Goal: Check status: Check status

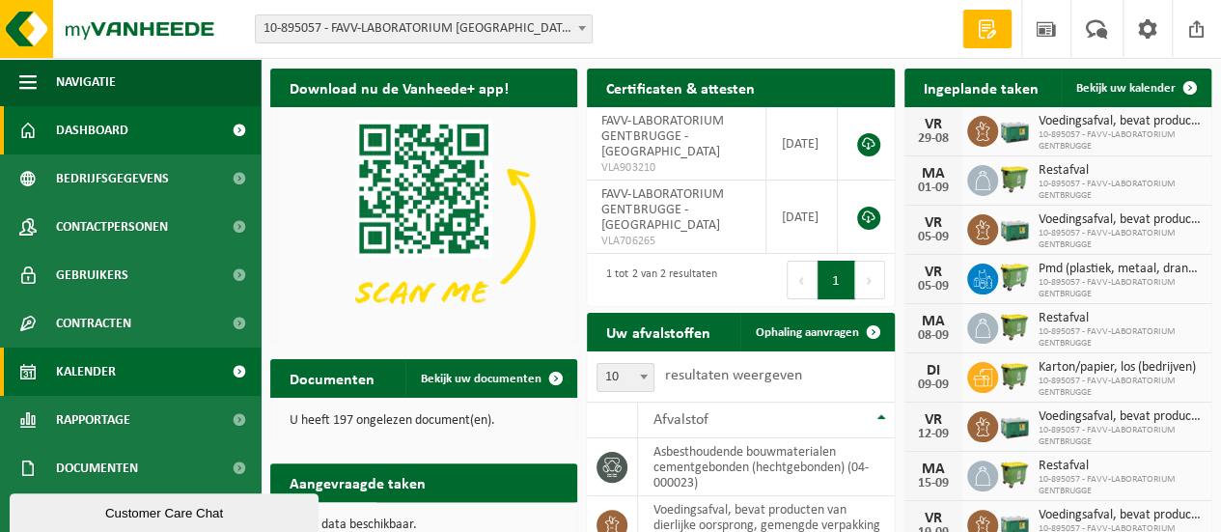
click at [128, 362] on link "Kalender" at bounding box center [130, 371] width 261 height 48
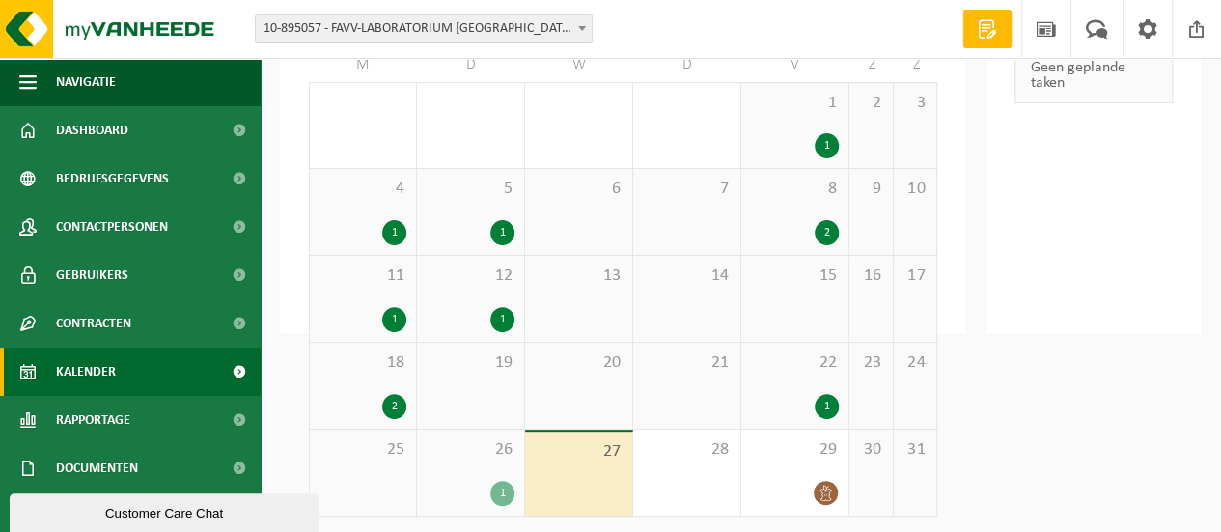
scroll to position [191, 0]
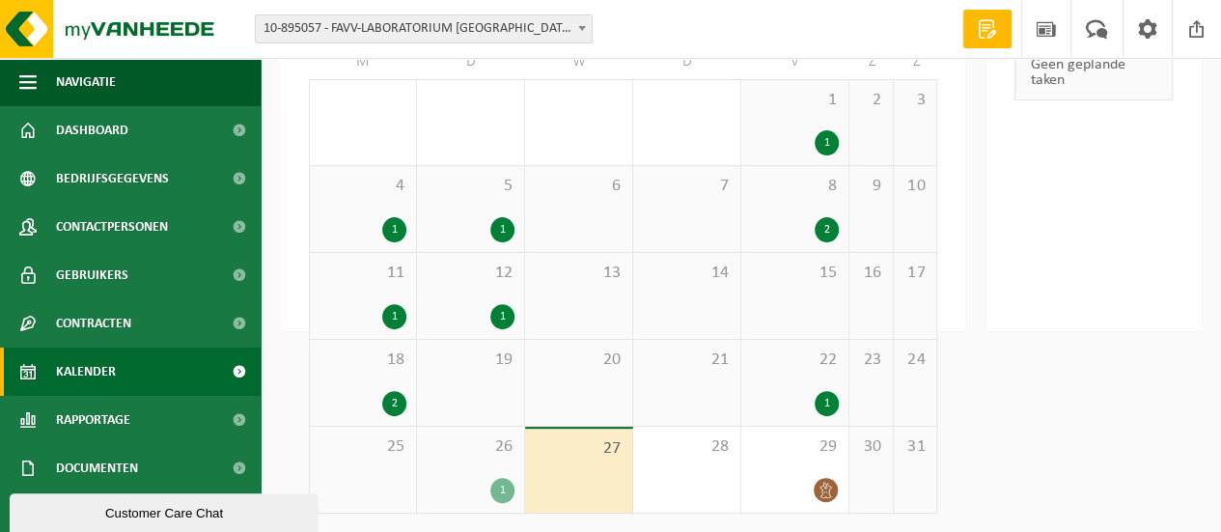
click at [417, 465] on div "26 1" at bounding box center [470, 470] width 107 height 86
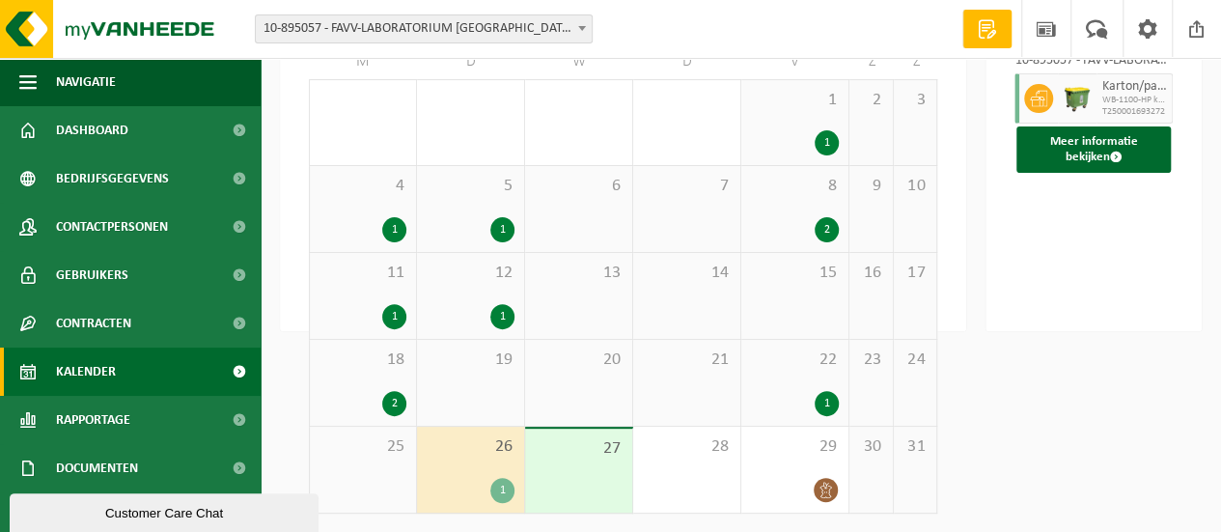
click at [406, 468] on div "25" at bounding box center [363, 470] width 106 height 86
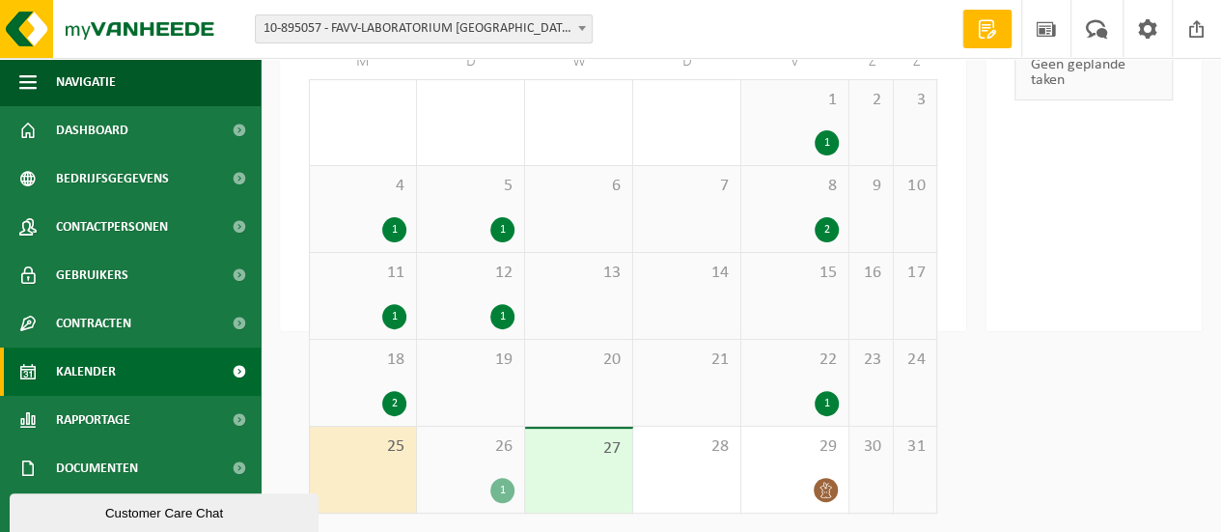
click at [394, 397] on div "2" at bounding box center [394, 403] width 24 height 25
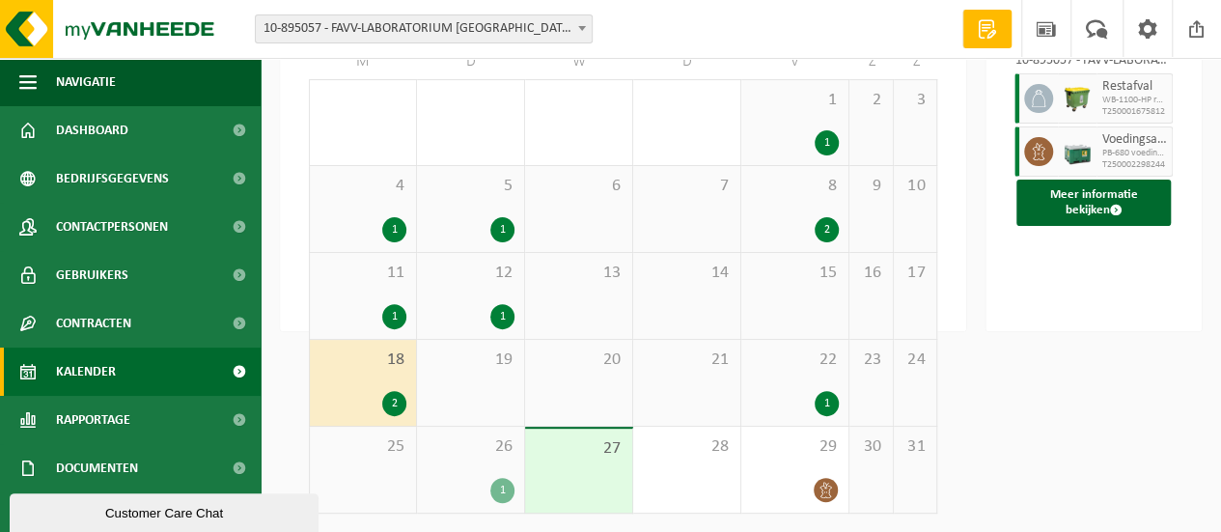
click at [386, 463] on div "25" at bounding box center [363, 470] width 106 height 86
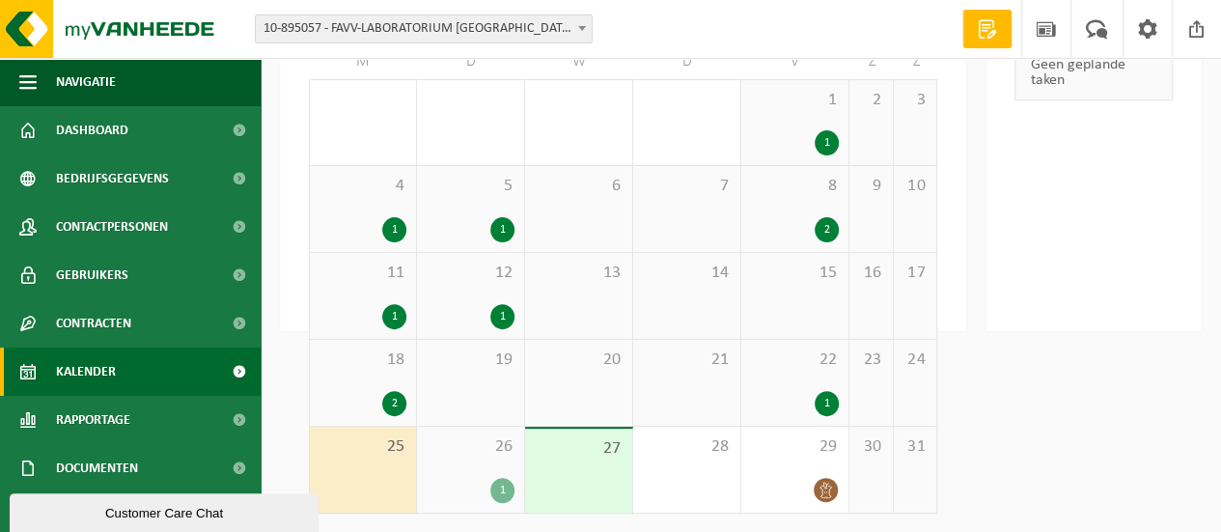
click at [504, 481] on div "1" at bounding box center [502, 490] width 24 height 25
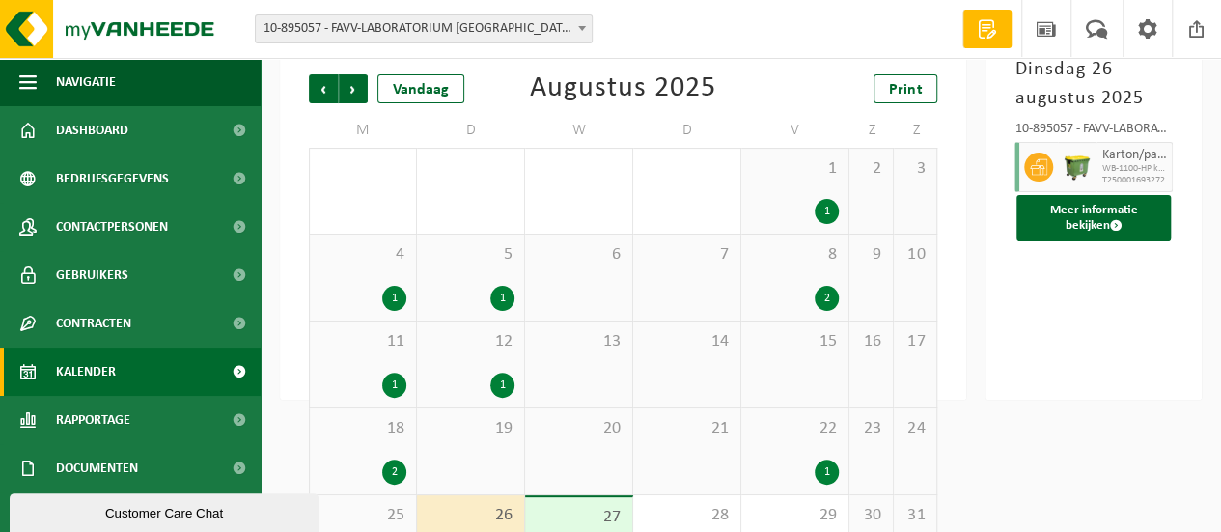
scroll to position [0, 0]
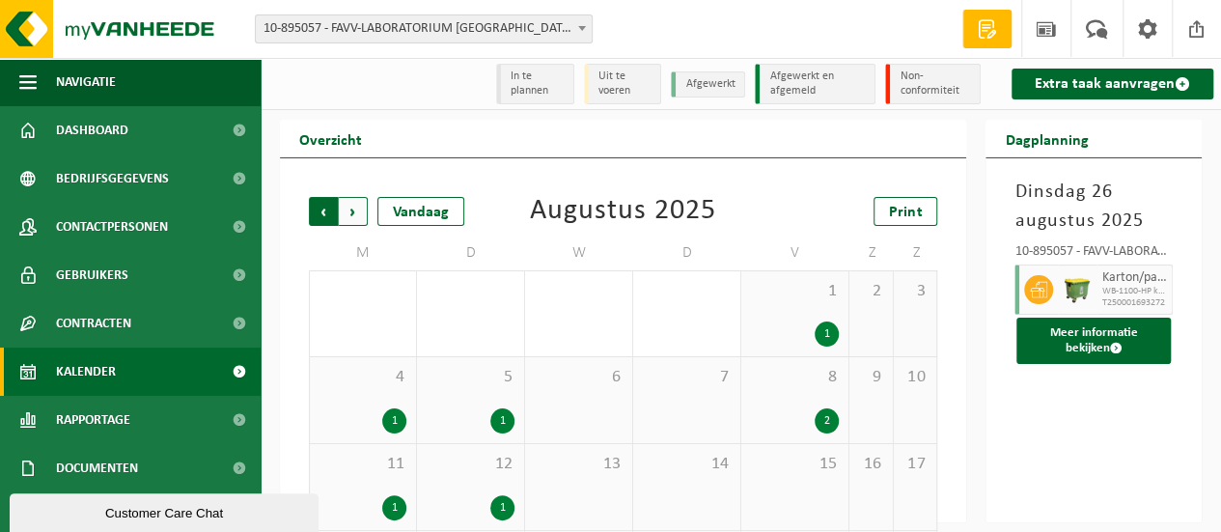
click at [357, 218] on span "Volgende" at bounding box center [353, 211] width 29 height 29
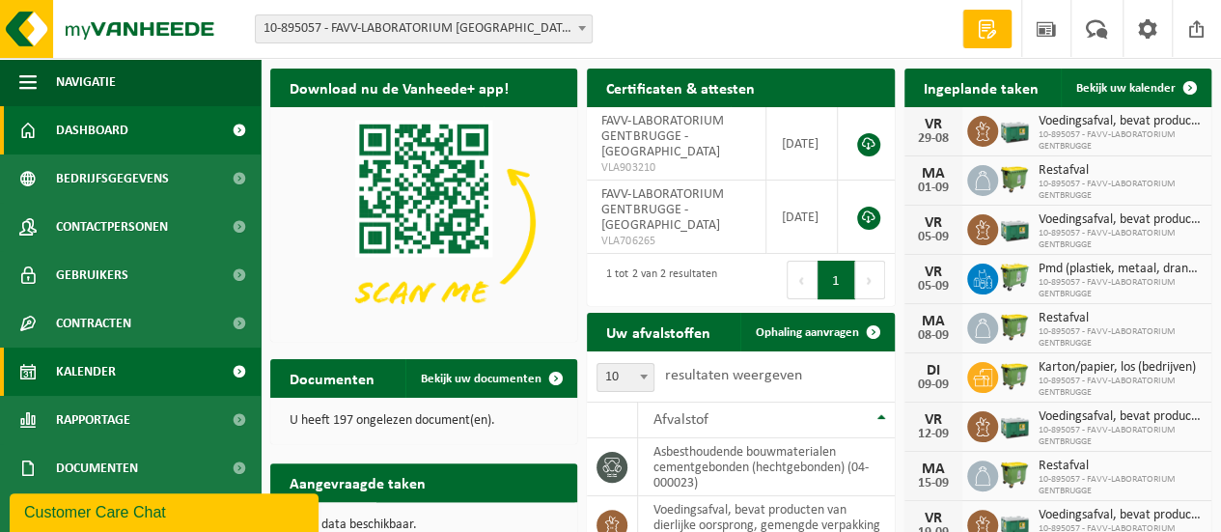
click at [64, 366] on span "Kalender" at bounding box center [86, 371] width 60 height 48
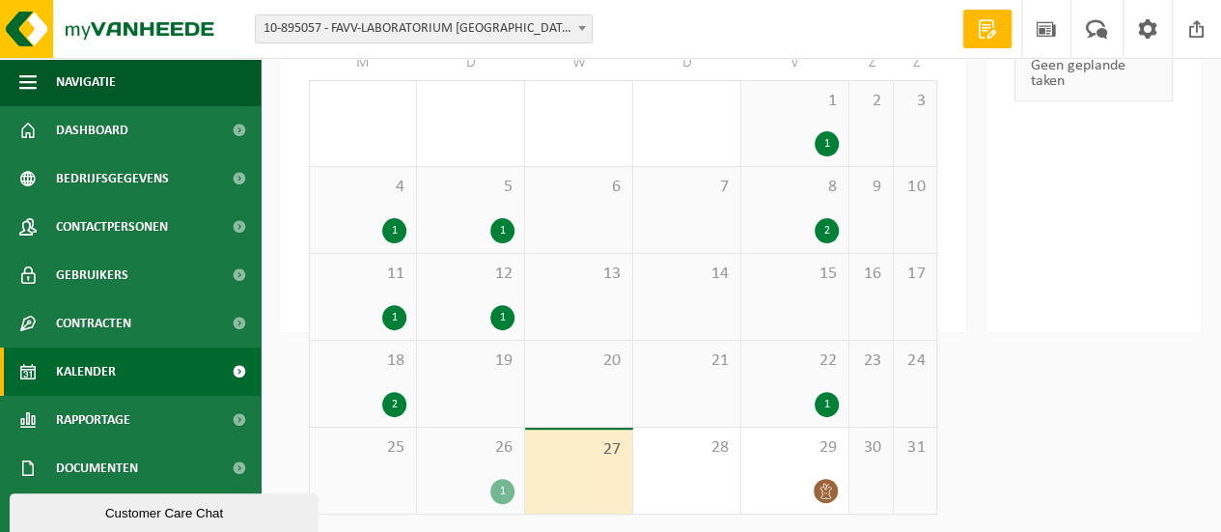
scroll to position [191, 0]
click at [499, 496] on div "1" at bounding box center [502, 490] width 24 height 25
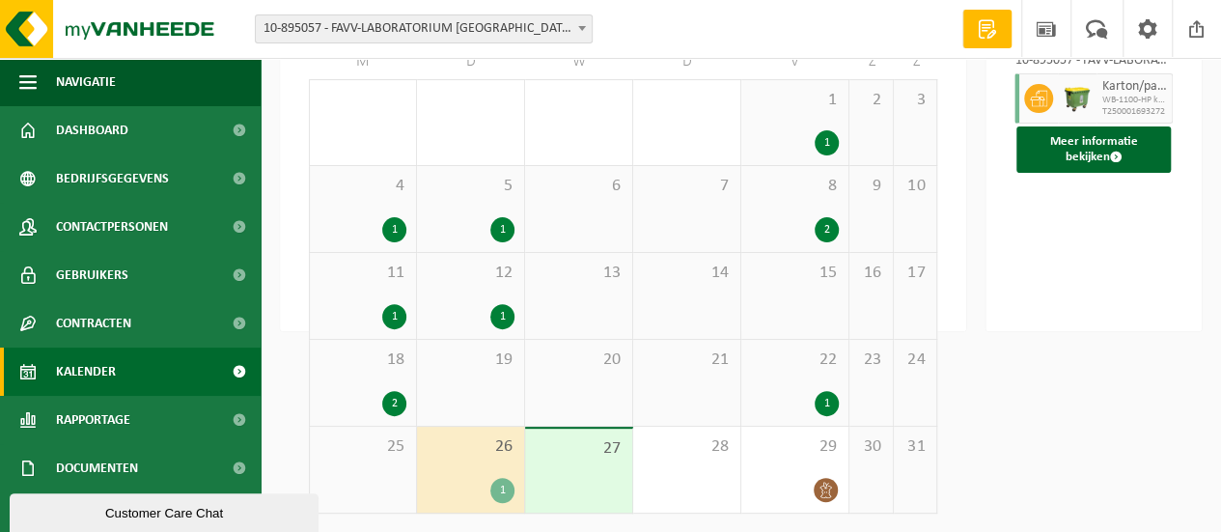
click at [502, 310] on div "1" at bounding box center [502, 316] width 24 height 25
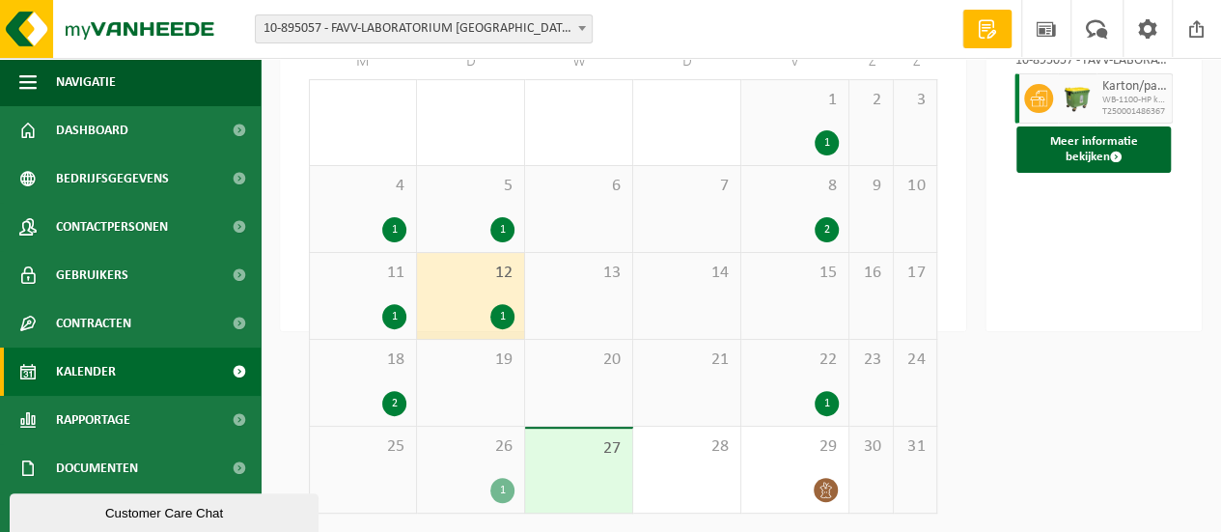
click at [502, 310] on div "1" at bounding box center [502, 316] width 24 height 25
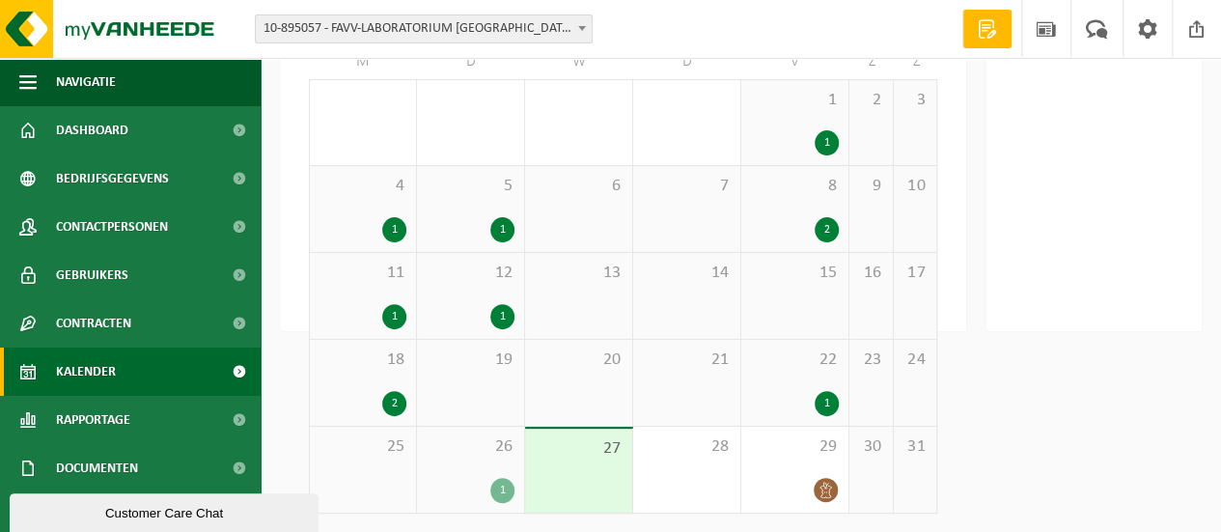
click at [504, 229] on div "1" at bounding box center [502, 229] width 24 height 25
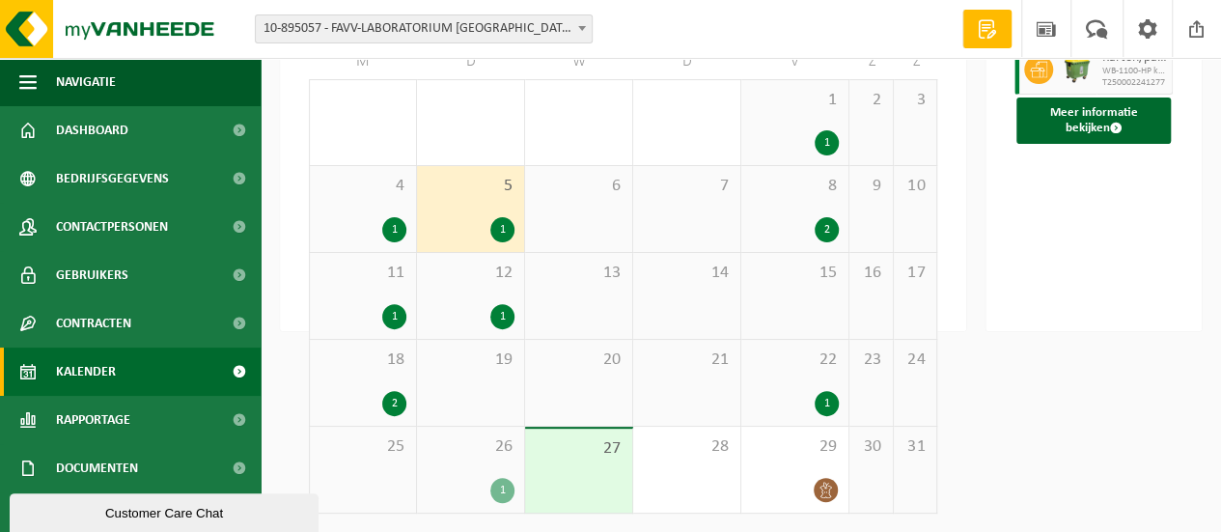
click at [500, 318] on div "1" at bounding box center [502, 316] width 24 height 25
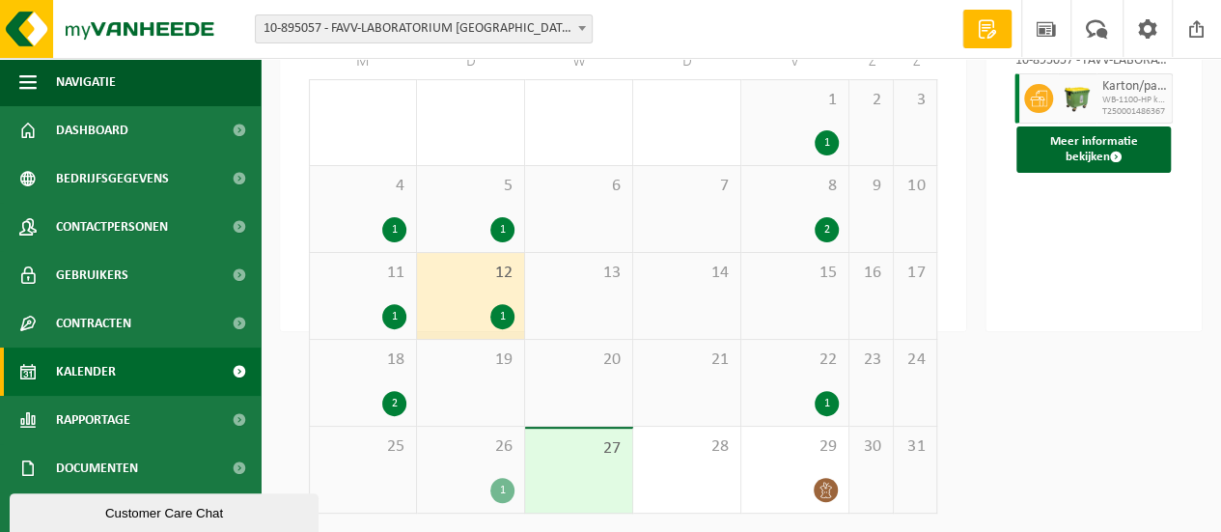
click at [500, 318] on div "1" at bounding box center [502, 316] width 24 height 25
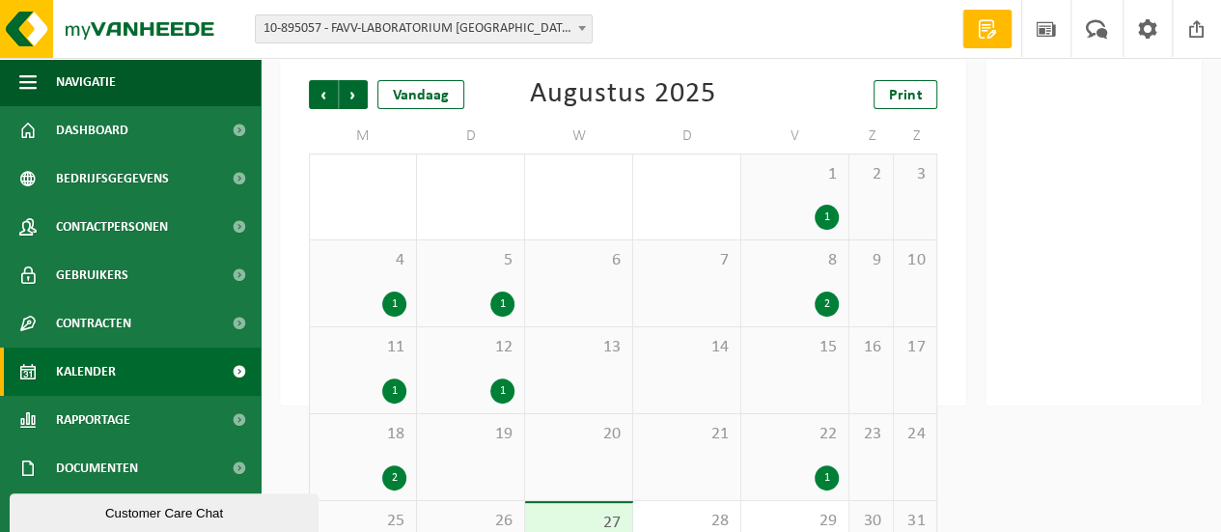
scroll to position [121, 0]
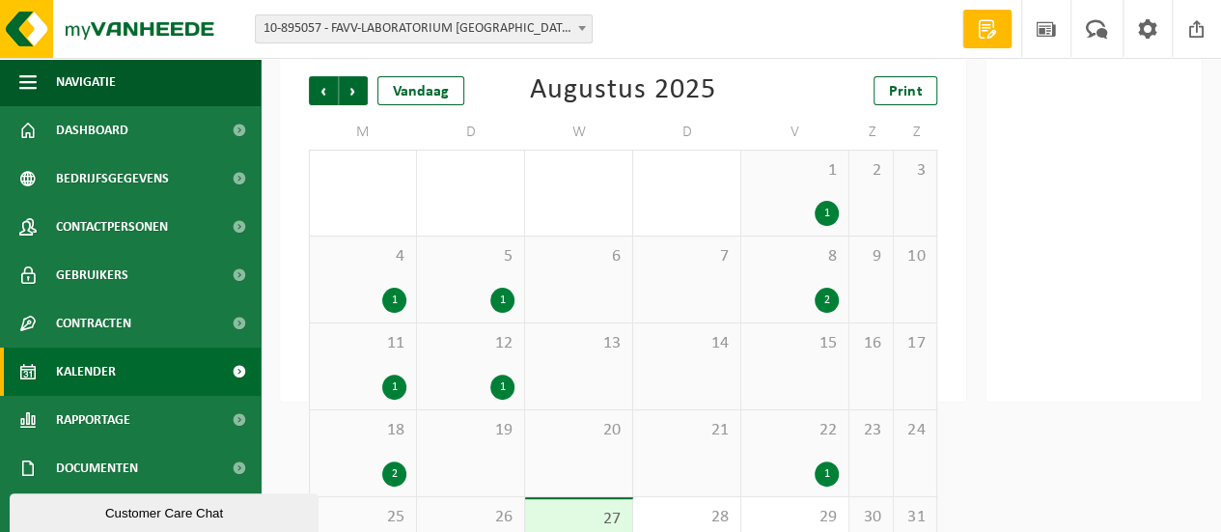
click at [502, 304] on div "1" at bounding box center [502, 300] width 24 height 25
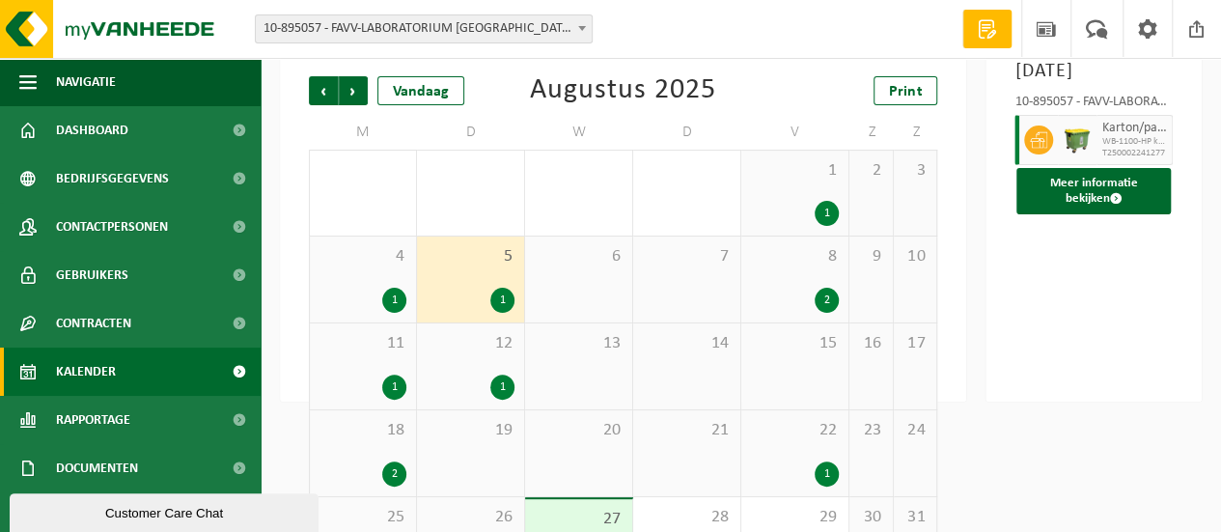
click at [503, 387] on div "1" at bounding box center [502, 386] width 24 height 25
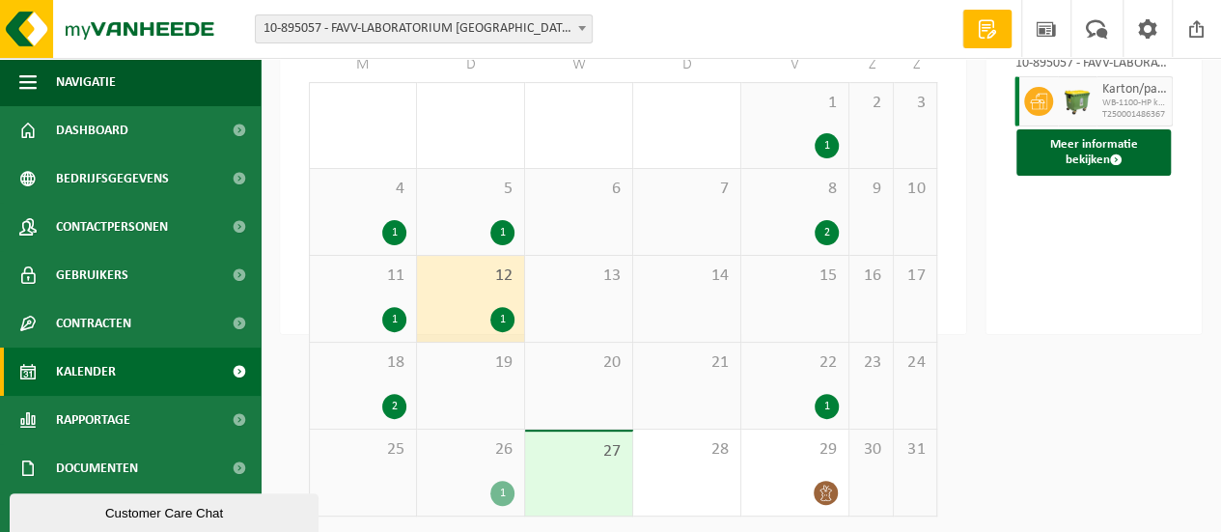
scroll to position [191, 0]
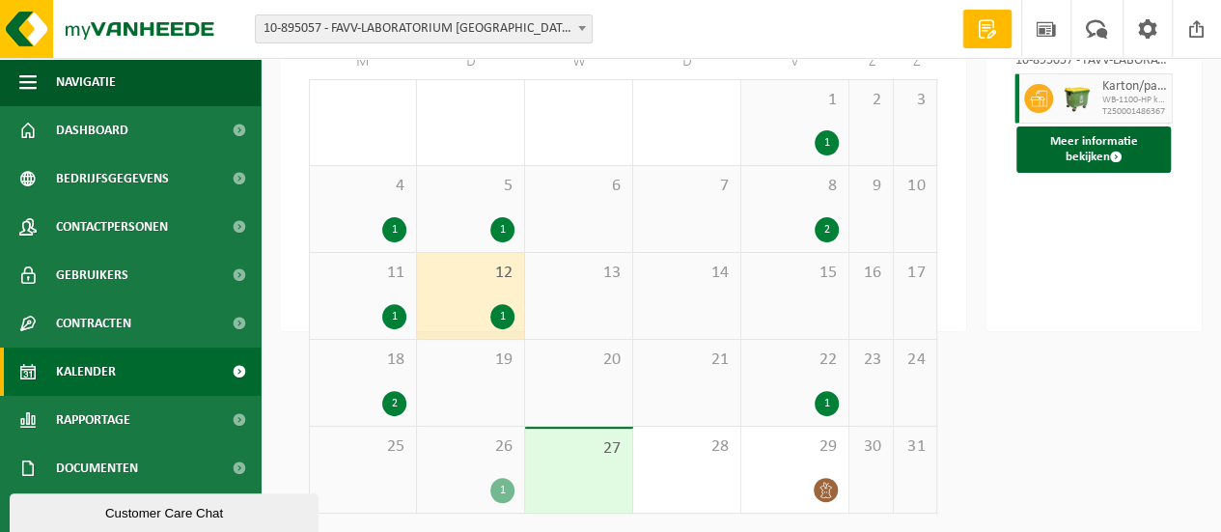
click at [826, 223] on div "2" at bounding box center [827, 229] width 24 height 25
